Goal: Find specific page/section: Find specific page/section

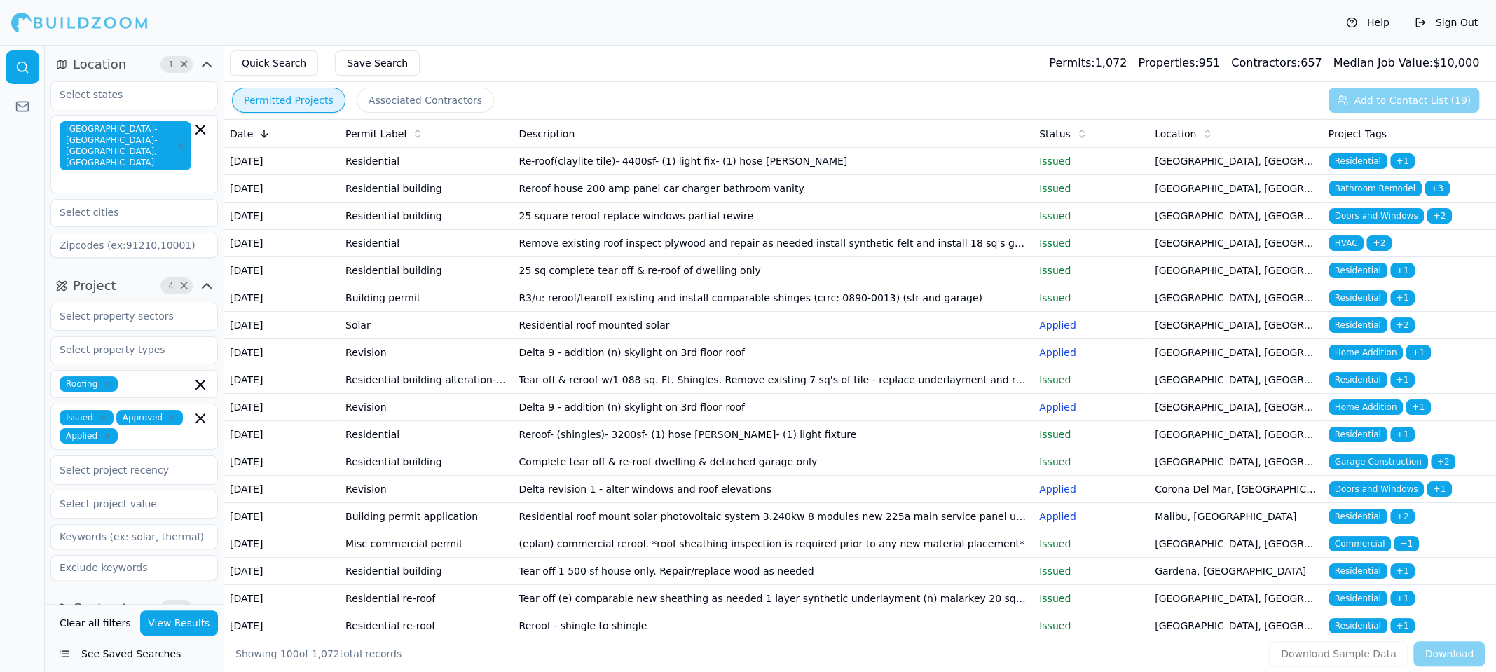
drag, startPoint x: 740, startPoint y: 471, endPoint x: 990, endPoint y: 481, distance: 251.0
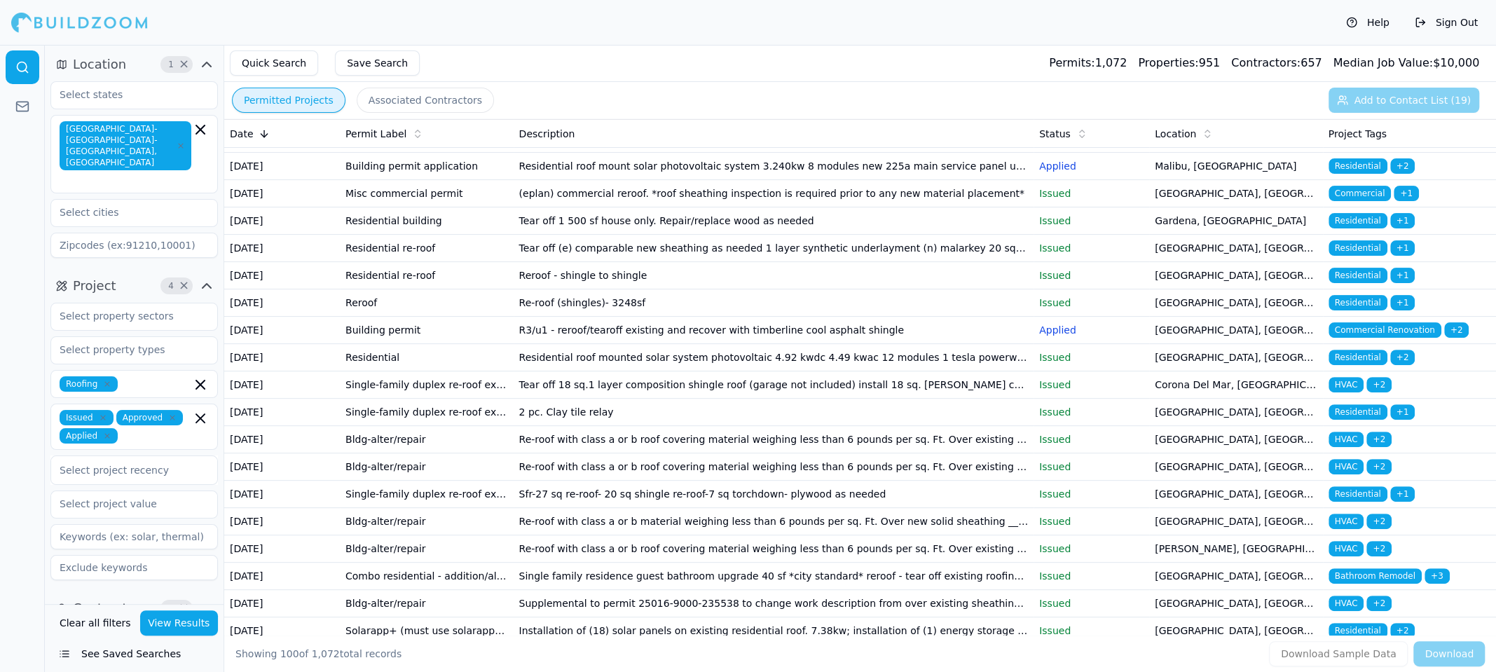
click at [406, 107] on button "Associated Contractors" at bounding box center [425, 100] width 137 height 25
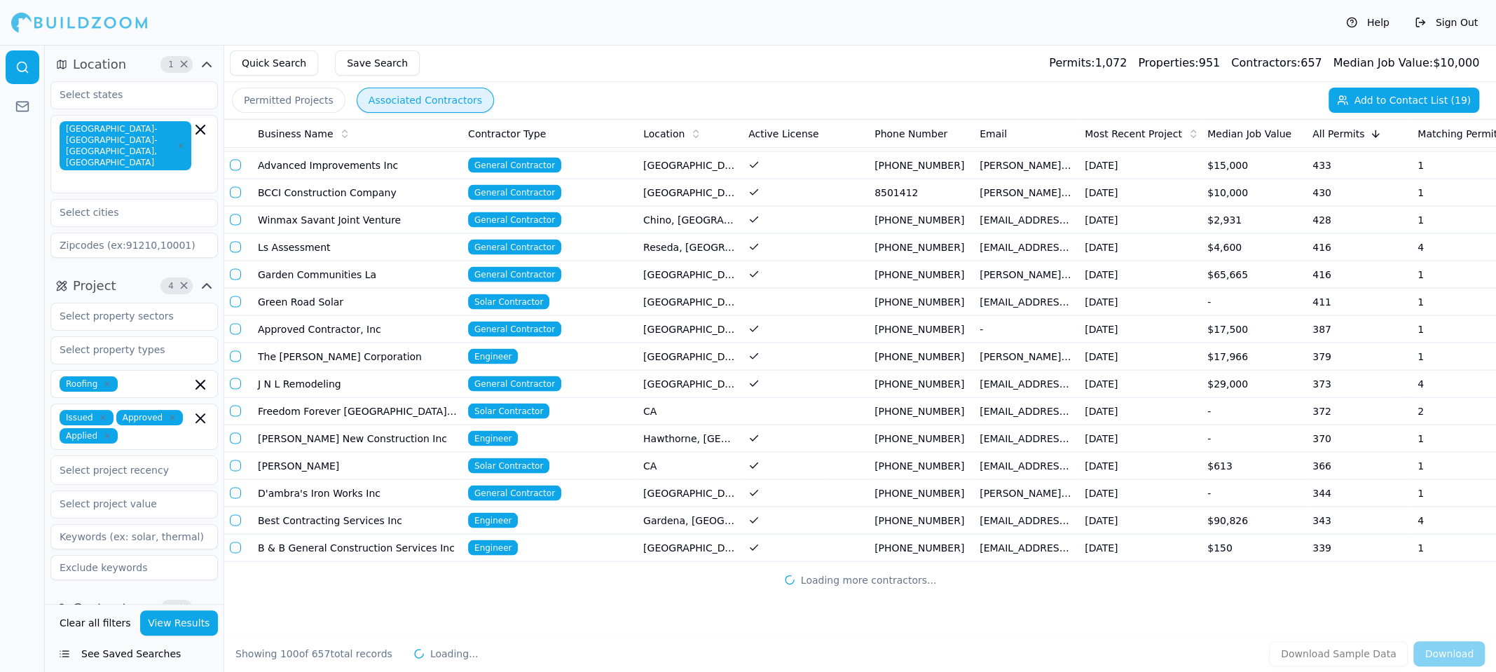
scroll to position [2319, 0]
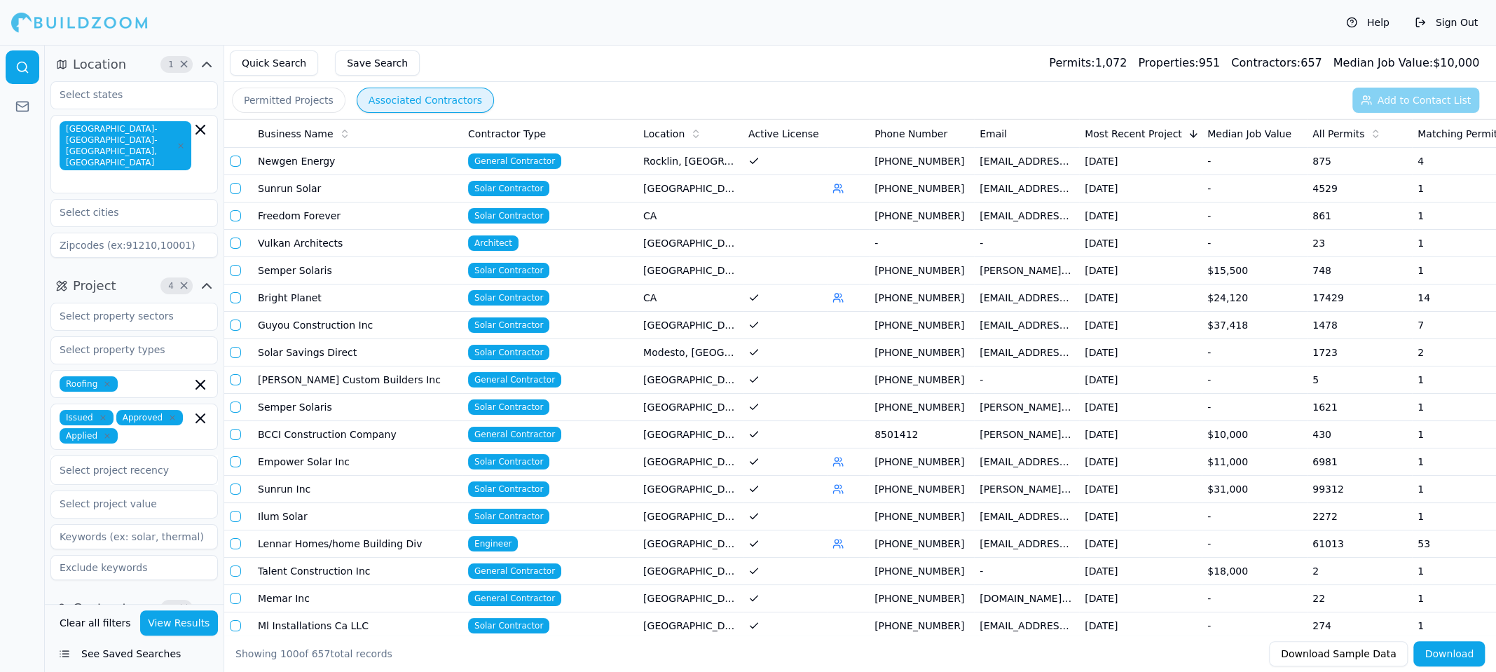
click at [0, 268] on div at bounding box center [22, 358] width 45 height 627
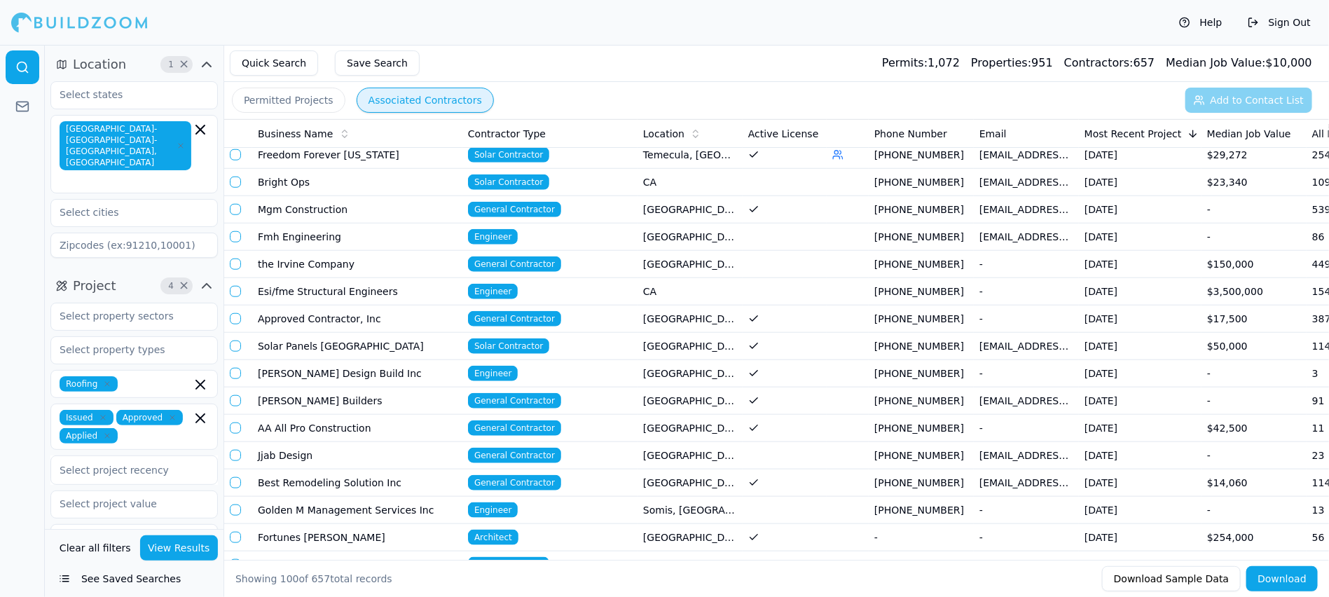
scroll to position [350, 0]
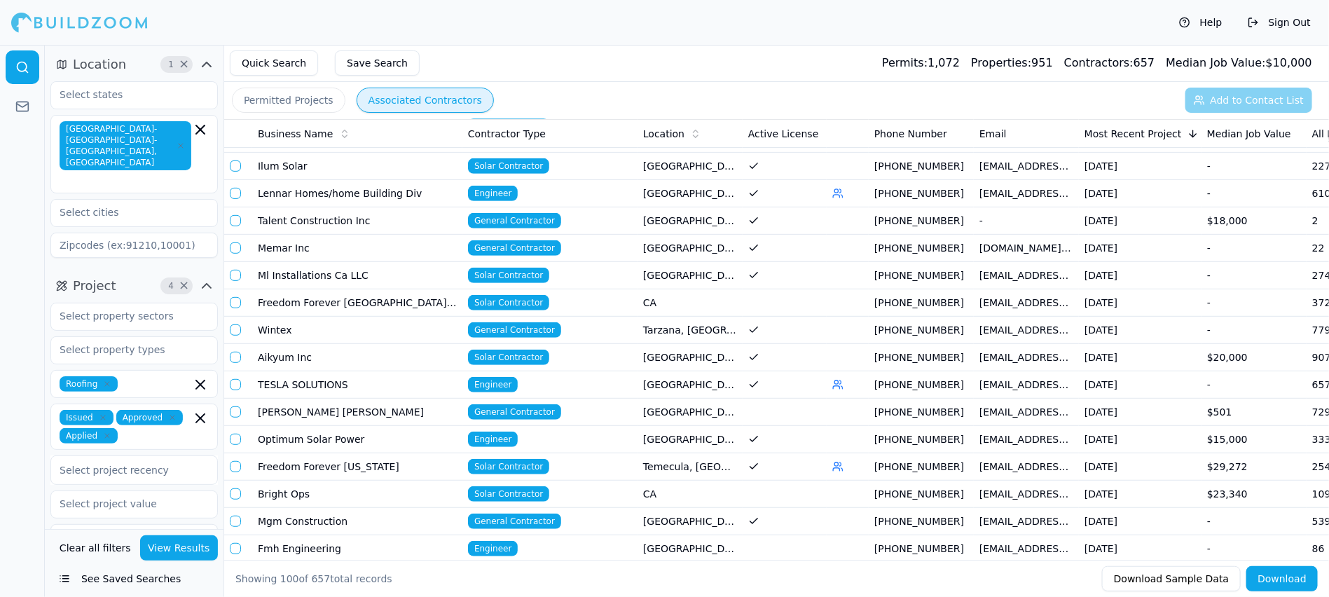
click at [21, 276] on div at bounding box center [22, 321] width 45 height 552
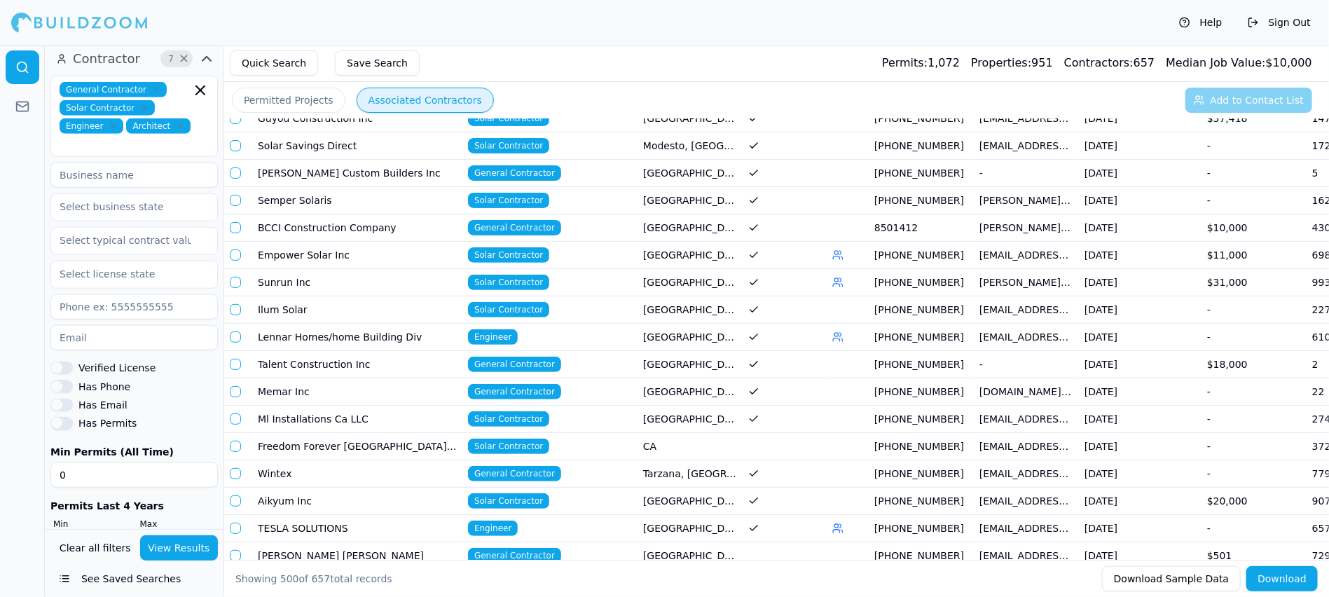
scroll to position [0, 0]
